Goal: Task Accomplishment & Management: Manage account settings

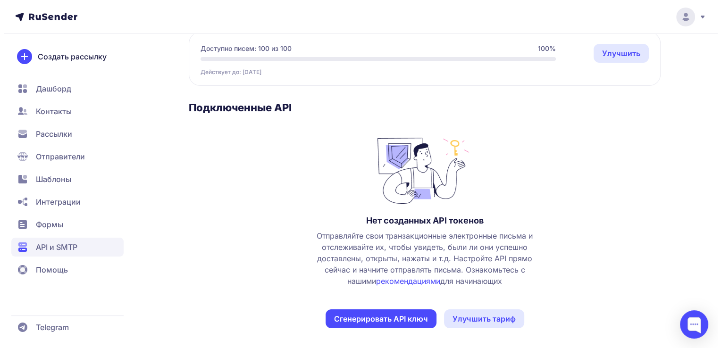
scroll to position [96, 0]
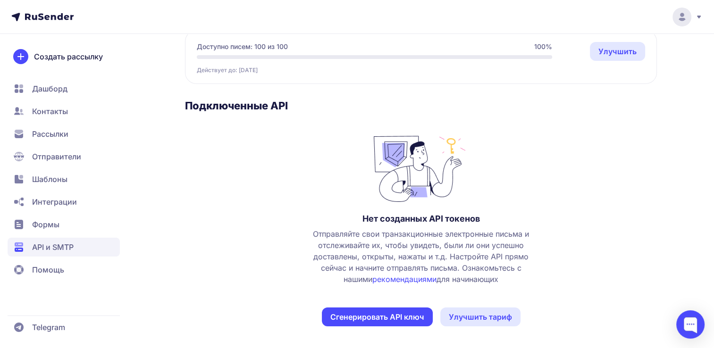
click at [365, 311] on button "Сгенерировать API ключ" at bounding box center [377, 317] width 111 height 19
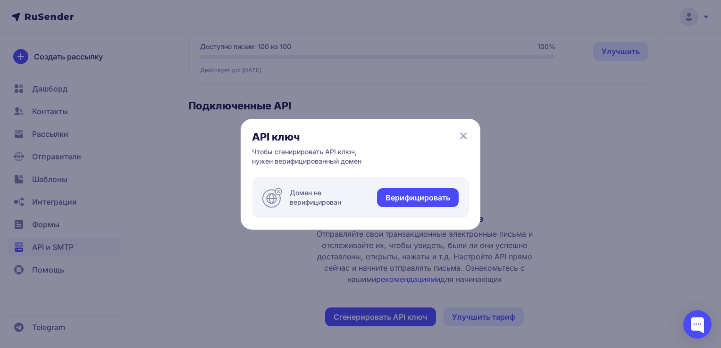
click at [400, 197] on link "Верифицировать" at bounding box center [418, 197] width 82 height 19
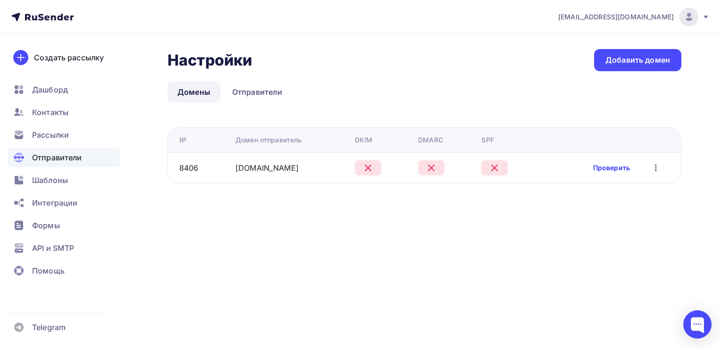
click at [601, 168] on link "Проверить" at bounding box center [611, 167] width 37 height 9
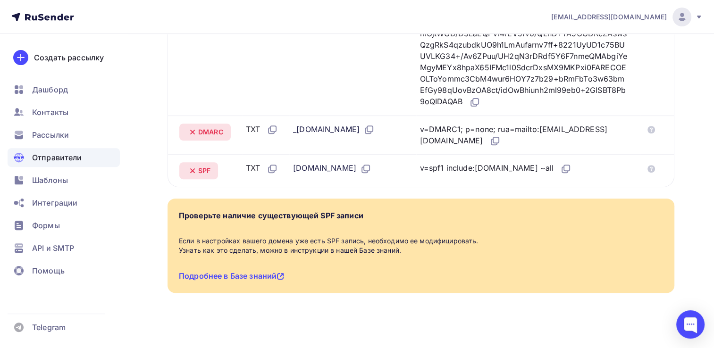
scroll to position [189, 0]
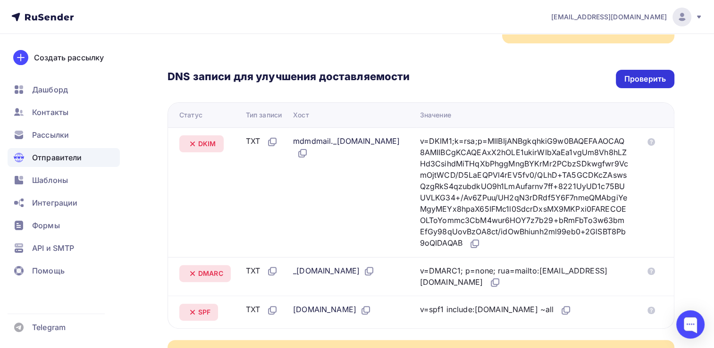
click at [634, 75] on div "Проверить" at bounding box center [645, 79] width 42 height 11
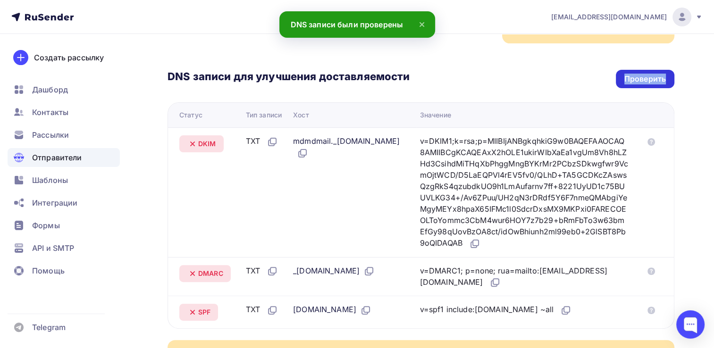
click at [634, 75] on div "Проверить" at bounding box center [645, 79] width 42 height 11
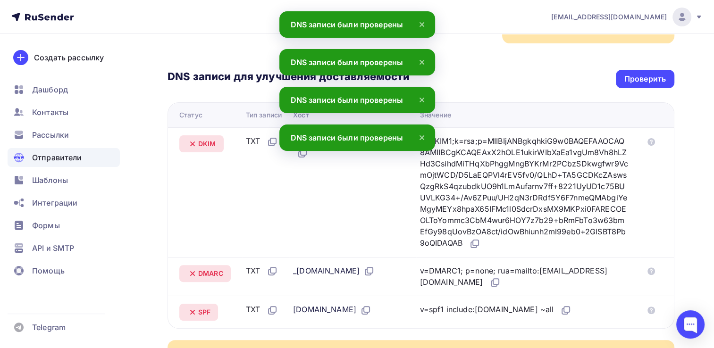
click at [416, 103] on th "Хост" at bounding box center [352, 115] width 127 height 25
click at [421, 103] on icon at bounding box center [421, 99] width 11 height 11
click at [422, 98] on icon at bounding box center [421, 99] width 11 height 11
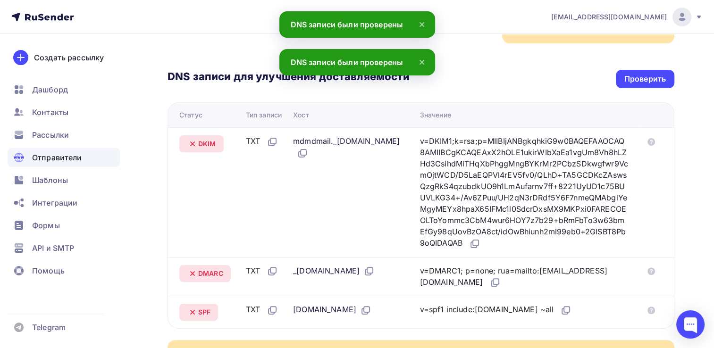
click at [419, 67] on icon at bounding box center [421, 62] width 11 height 11
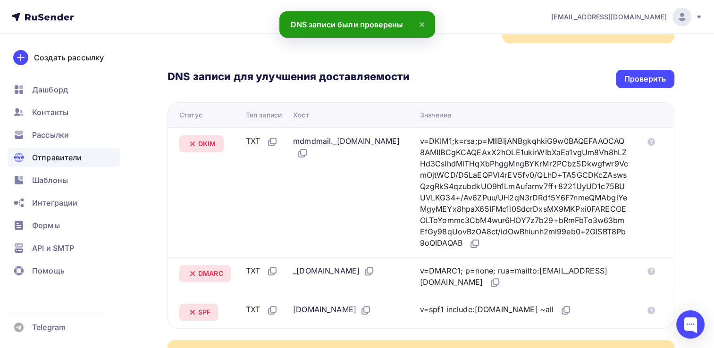
click at [416, 23] on icon at bounding box center [421, 24] width 11 height 11
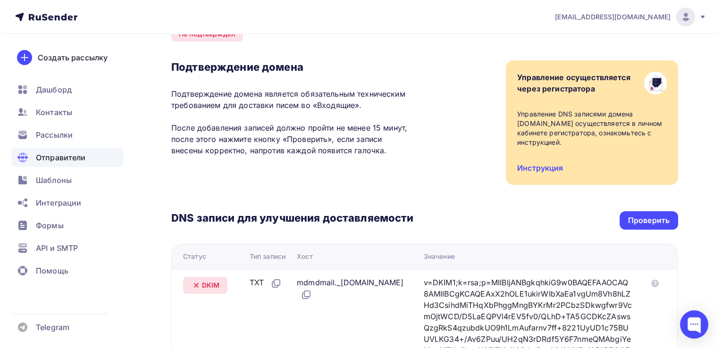
scroll to position [0, 0]
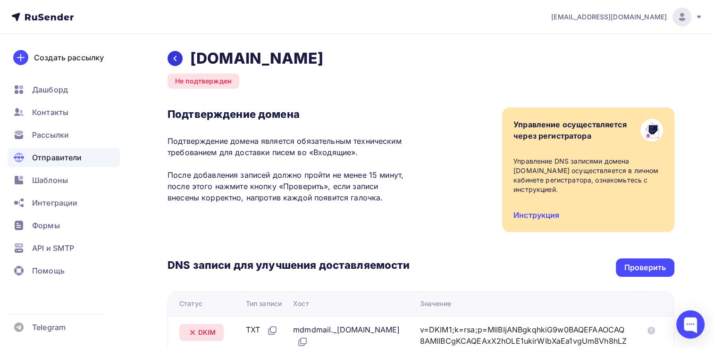
click at [178, 64] on div at bounding box center [174, 58] width 15 height 15
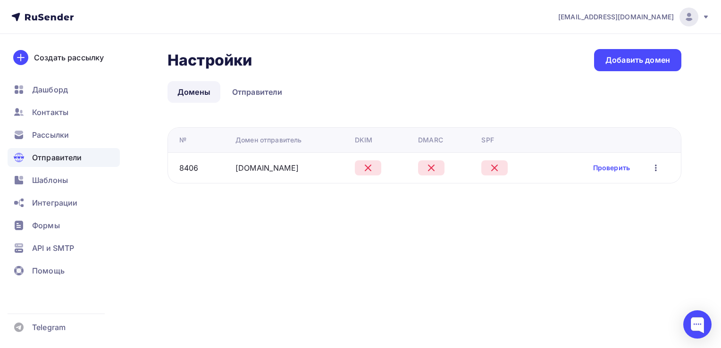
click at [659, 165] on icon "button" at bounding box center [655, 167] width 11 height 11
click at [605, 205] on div "Удалить" at bounding box center [607, 210] width 91 height 11
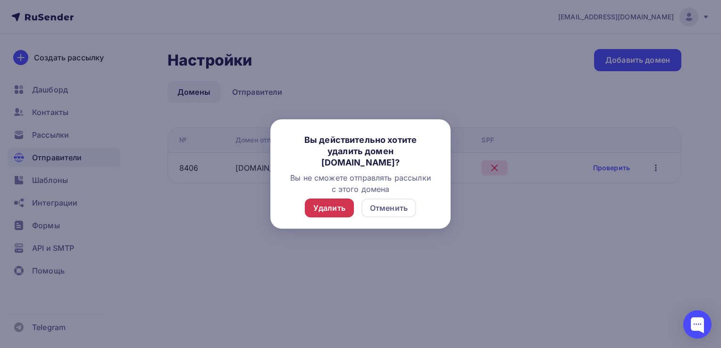
click at [339, 207] on div "Удалить" at bounding box center [329, 207] width 32 height 11
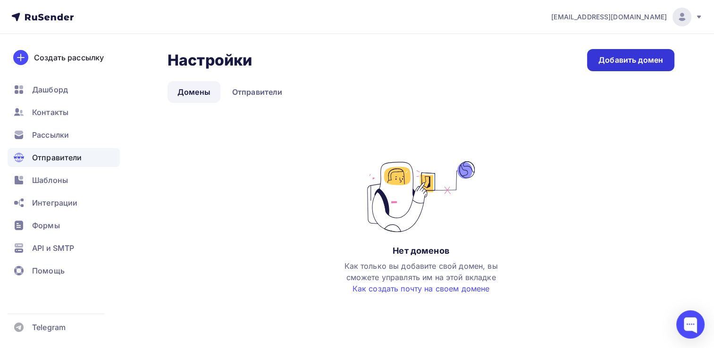
click at [619, 63] on div "Добавить домен" at bounding box center [630, 60] width 65 height 11
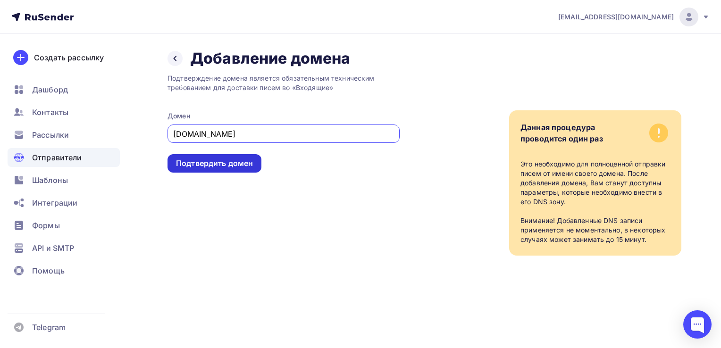
type input "[DOMAIN_NAME]"
click at [234, 164] on div "Подтвердить домен" at bounding box center [214, 163] width 77 height 11
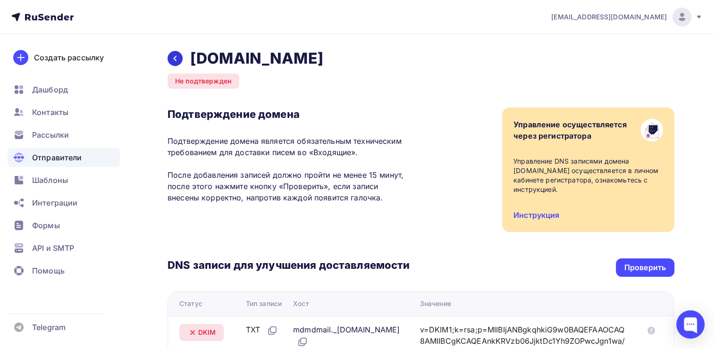
click at [179, 63] on div at bounding box center [174, 58] width 15 height 15
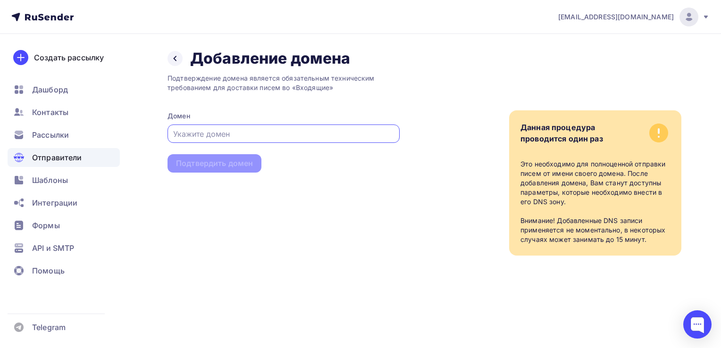
click at [186, 132] on input "text" at bounding box center [283, 133] width 221 height 11
paste input "https://rusender.ru/?ysclid=mgjirr2l4v606018156"
type input "https://rusender.ru/?ysclid=mgjirr2l4v606018156"
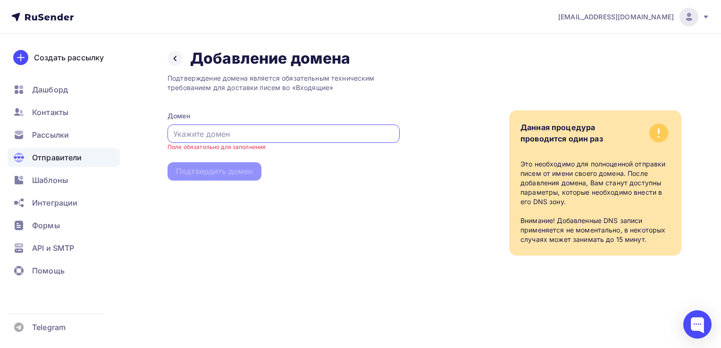
paste input "[DOMAIN_NAME]"
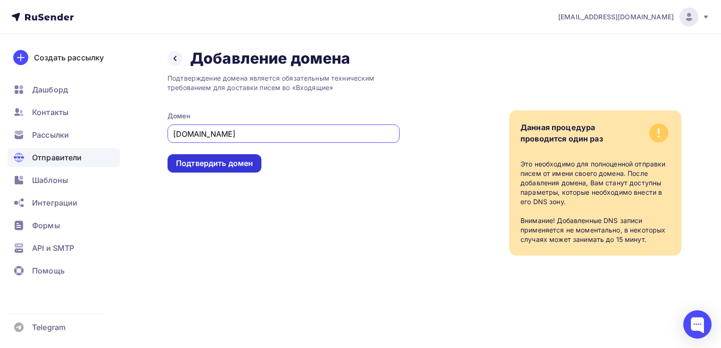
type input "[DOMAIN_NAME]"
click at [200, 157] on div "Подтвердить домен" at bounding box center [214, 163] width 94 height 18
click at [200, 168] on div "Подтвердить домен" at bounding box center [214, 163] width 77 height 11
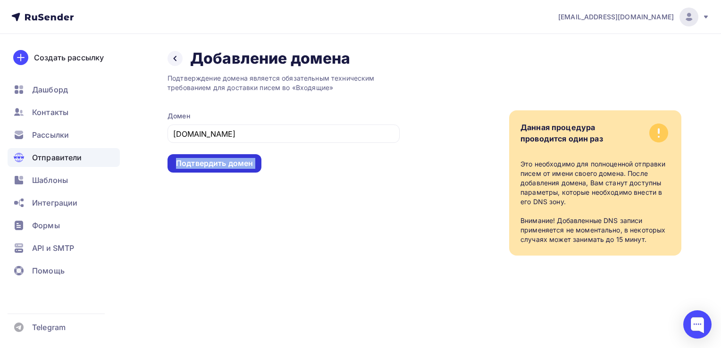
click at [200, 168] on div "Подтвердить домен" at bounding box center [214, 163] width 77 height 11
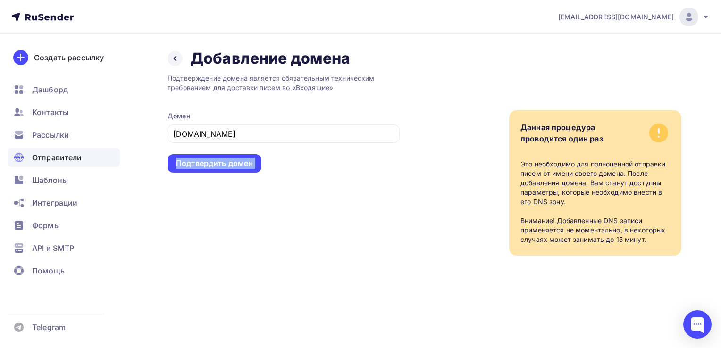
drag, startPoint x: 200, startPoint y: 168, endPoint x: 231, endPoint y: 231, distance: 69.8
click at [231, 231] on div "Подтверждение домена является обязательным техническим требованием для доставки…" at bounding box center [283, 162] width 232 height 188
type input "[DOMAIN_NAME]"
click at [199, 167] on div "Подтвердить домен" at bounding box center [214, 163] width 77 height 11
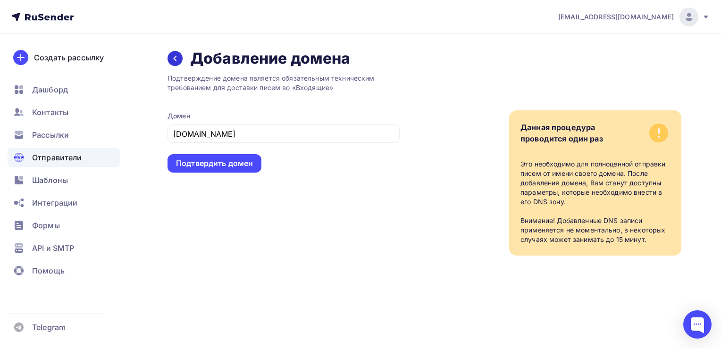
click at [178, 58] on icon at bounding box center [175, 59] width 8 height 8
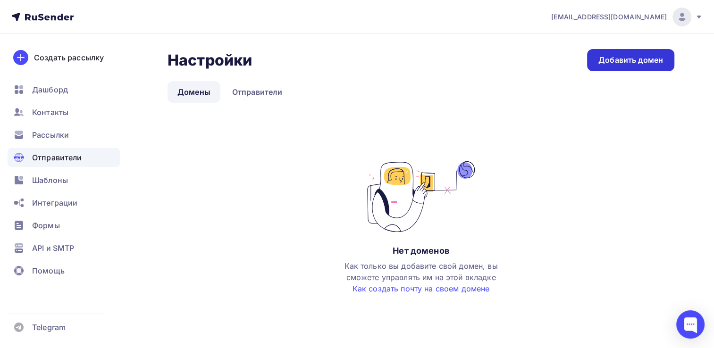
click at [638, 61] on div "Добавить домен" at bounding box center [630, 60] width 65 height 11
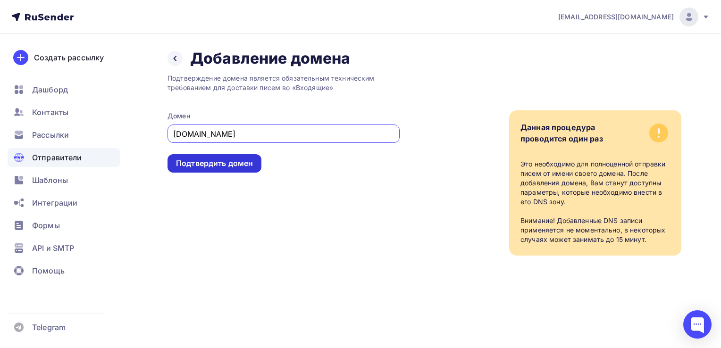
type input "domenname.site"
click at [189, 160] on div "Подтвердить домен" at bounding box center [214, 163] width 77 height 11
click at [191, 153] on div "Подтверждение домена является обязательным техническим требованием для доставки…" at bounding box center [283, 162] width 232 height 188
drag, startPoint x: 191, startPoint y: 153, endPoint x: 200, endPoint y: 161, distance: 11.0
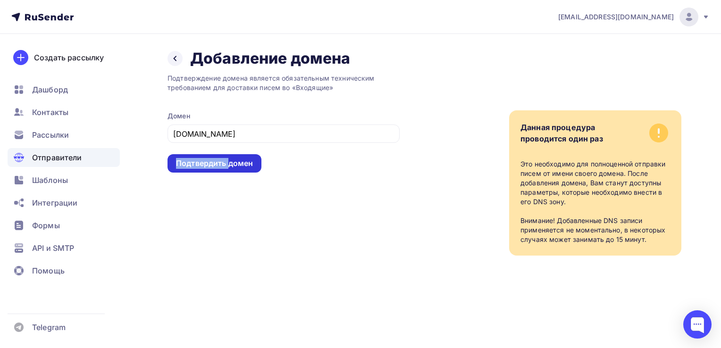
click at [200, 161] on div "Подтвердить домен" at bounding box center [214, 163] width 77 height 11
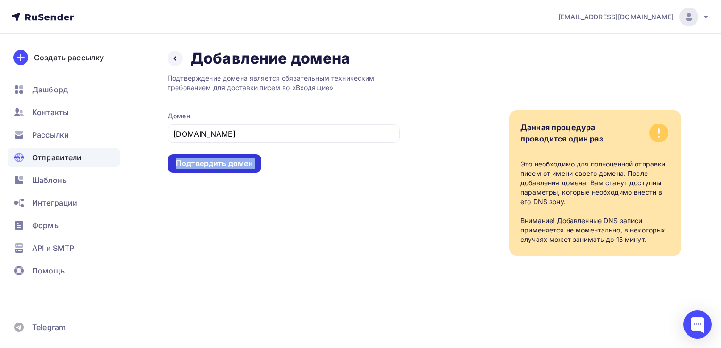
click at [200, 161] on div "Подтвердить домен" at bounding box center [214, 163] width 77 height 11
click at [230, 157] on div "Подтвердить домен" at bounding box center [214, 163] width 94 height 18
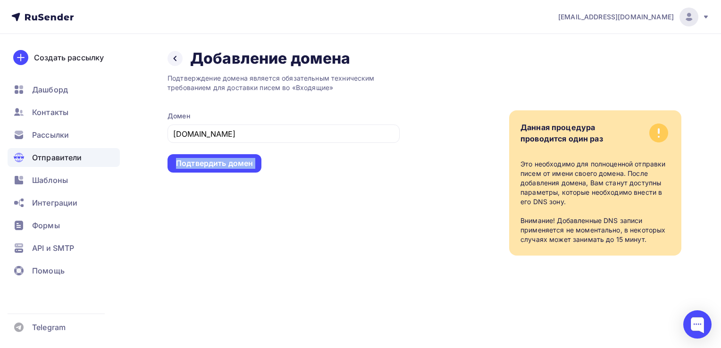
click at [89, 160] on div "Отправители" at bounding box center [64, 157] width 112 height 19
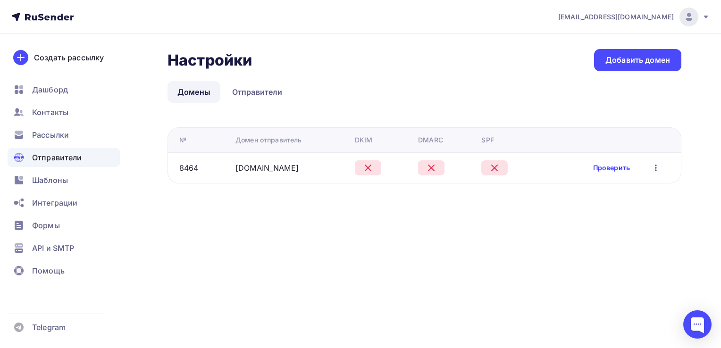
click at [604, 168] on link "Проверить" at bounding box center [611, 167] width 37 height 9
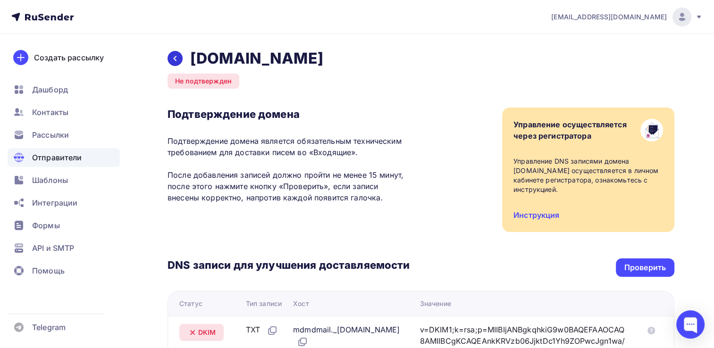
click at [177, 56] on icon at bounding box center [175, 59] width 8 height 8
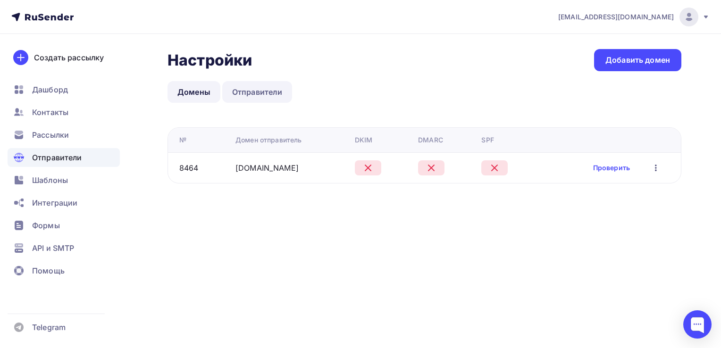
click at [236, 96] on link "Отправители" at bounding box center [257, 92] width 70 height 22
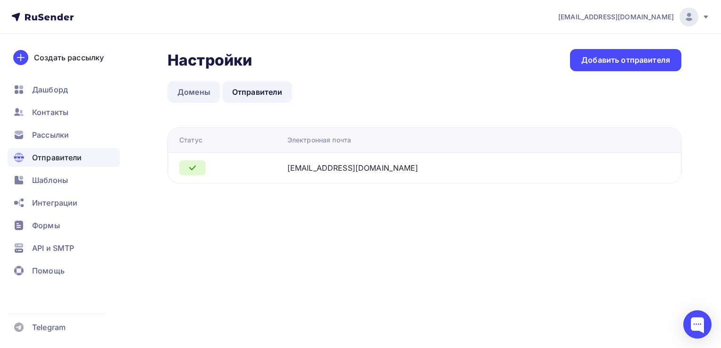
click at [192, 92] on link "Домены" at bounding box center [193, 92] width 53 height 22
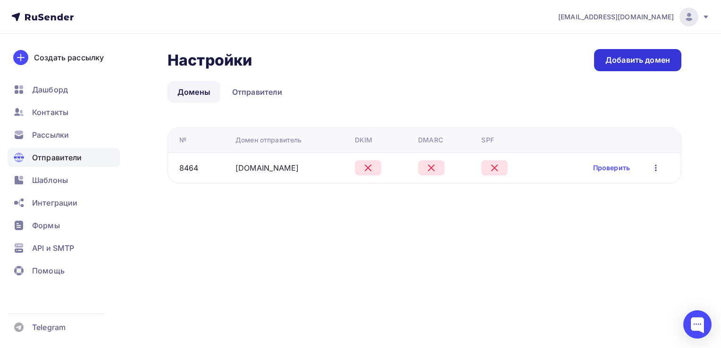
click at [608, 69] on link "Добавить домен" at bounding box center [637, 60] width 87 height 22
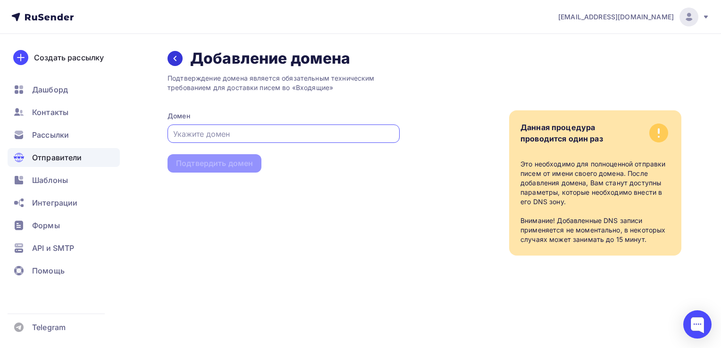
click at [178, 61] on icon at bounding box center [175, 59] width 8 height 8
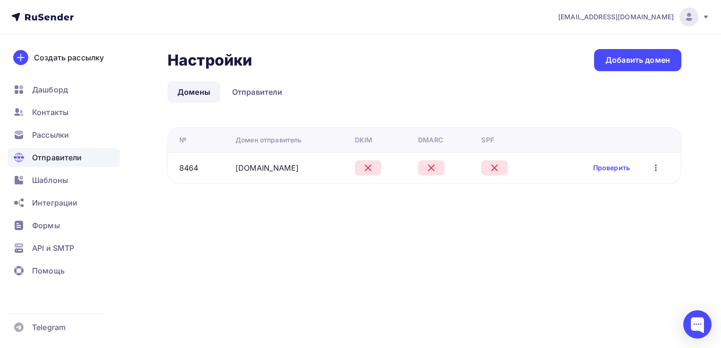
click at [659, 172] on icon "button" at bounding box center [655, 167] width 11 height 11
click at [565, 210] on icon at bounding box center [568, 211] width 7 height 7
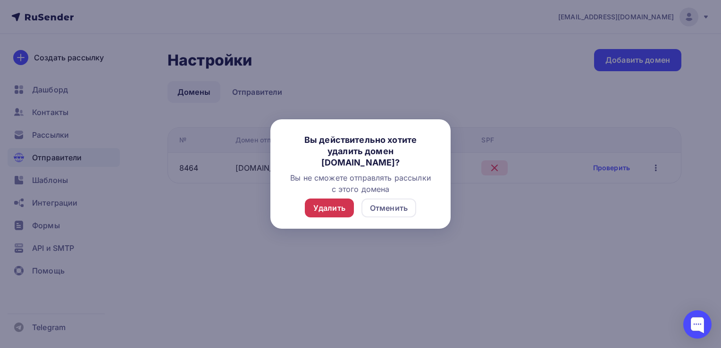
click at [328, 203] on div "Удалить" at bounding box center [329, 207] width 32 height 11
